Goal: Task Accomplishment & Management: Use online tool/utility

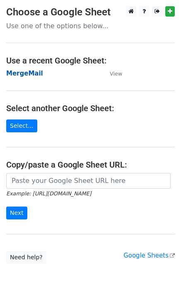
click at [21, 75] on strong "MergeMail" at bounding box center [24, 73] width 37 height 7
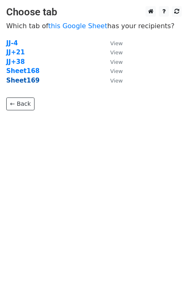
click at [20, 81] on strong "Sheet169" at bounding box center [22, 80] width 33 height 7
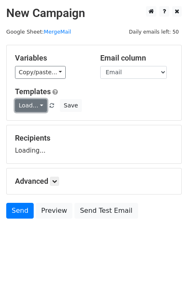
click at [31, 103] on link "Load..." at bounding box center [31, 105] width 32 height 13
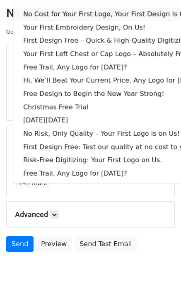
click at [48, 14] on link "No Cost for Your First Logo, Your First Design Is On Us!" at bounding box center [113, 13] width 201 height 13
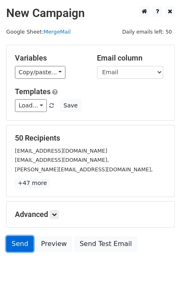
click at [18, 243] on link "Send" at bounding box center [19, 244] width 27 height 16
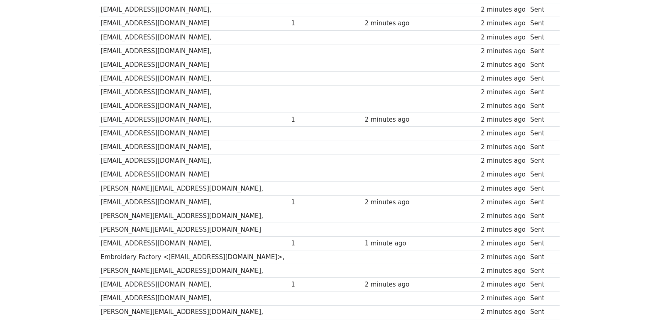
scroll to position [578, 0]
